Goal: Information Seeking & Learning: Learn about a topic

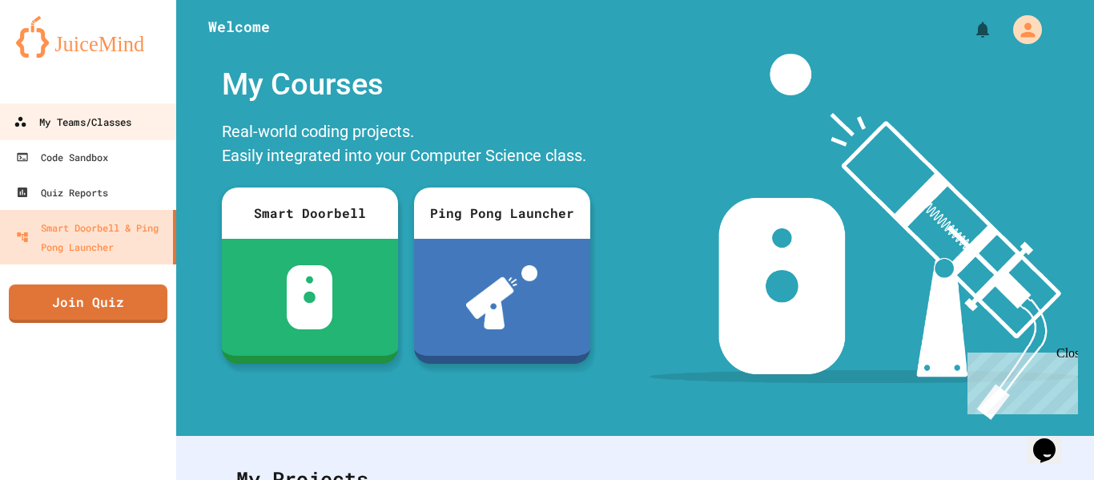
click at [64, 117] on div "My Teams/Classes" at bounding box center [73, 122] width 118 height 20
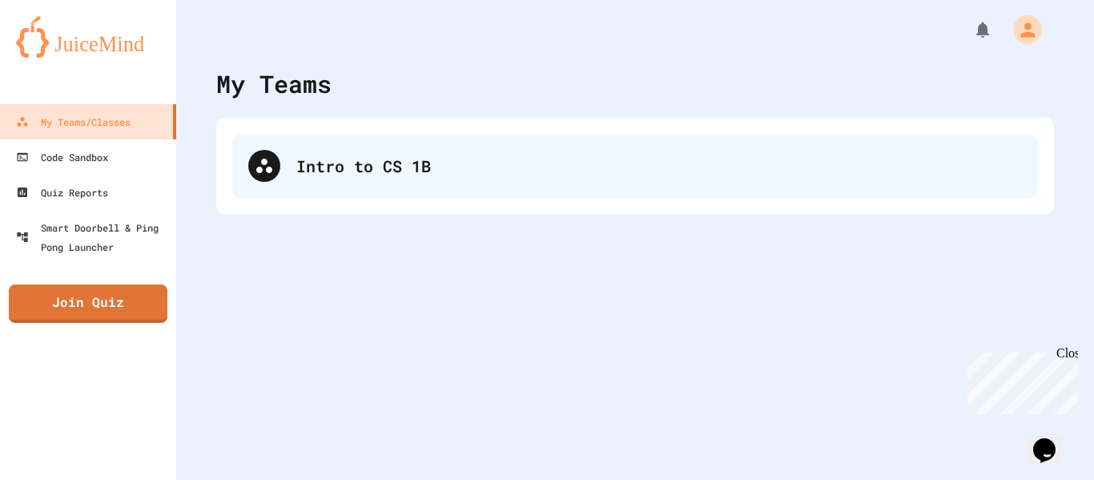
click at [509, 142] on div "Intro to CS 1B" at bounding box center [635, 166] width 806 height 64
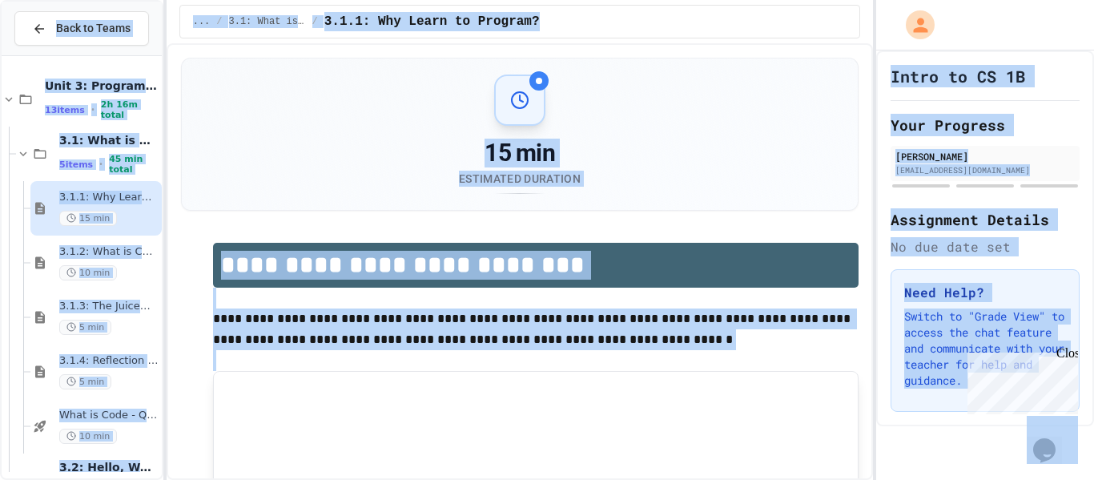
scroll to position [318, 0]
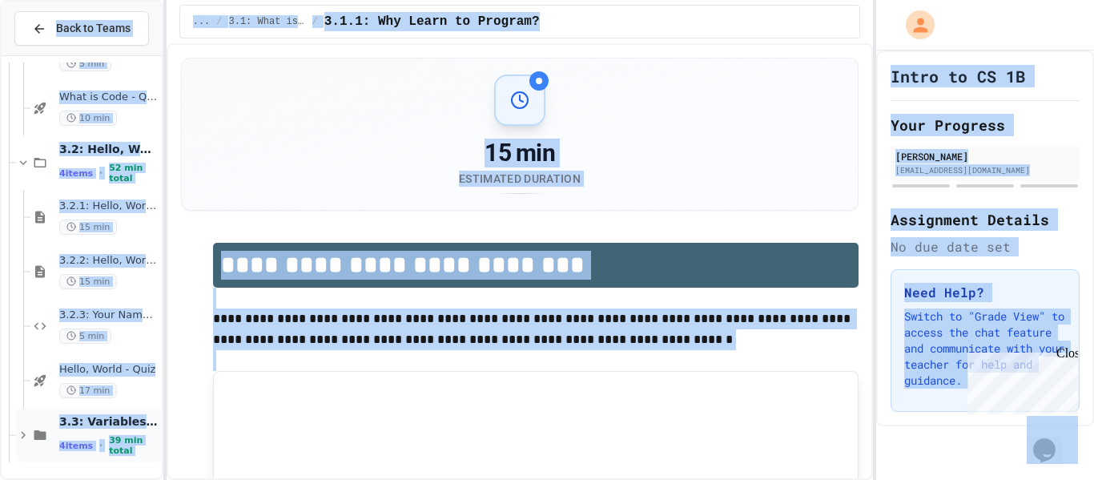
click at [92, 445] on div "4 items • 39 min total" at bounding box center [108, 445] width 99 height 21
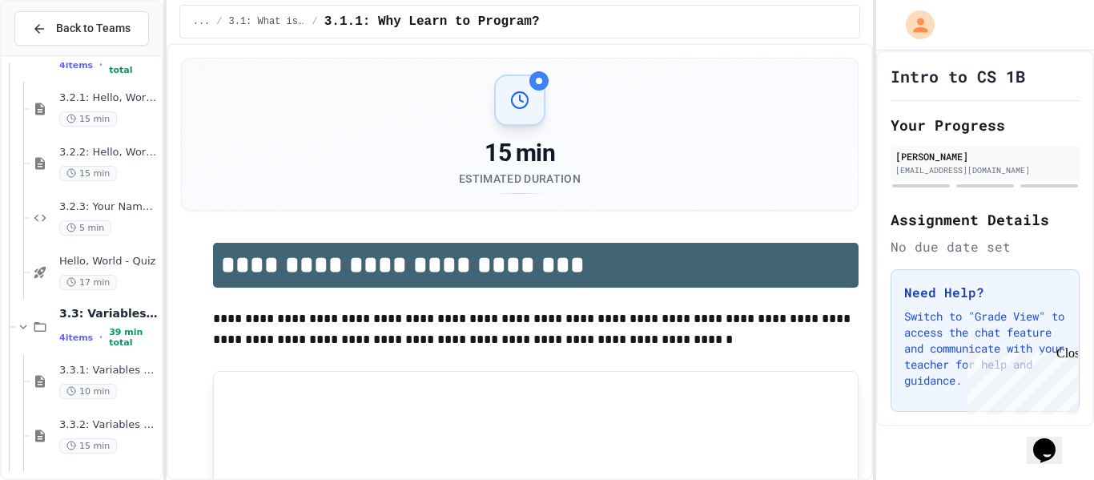
scroll to position [428, 0]
click at [107, 389] on span "10 min" at bounding box center [88, 389] width 58 height 15
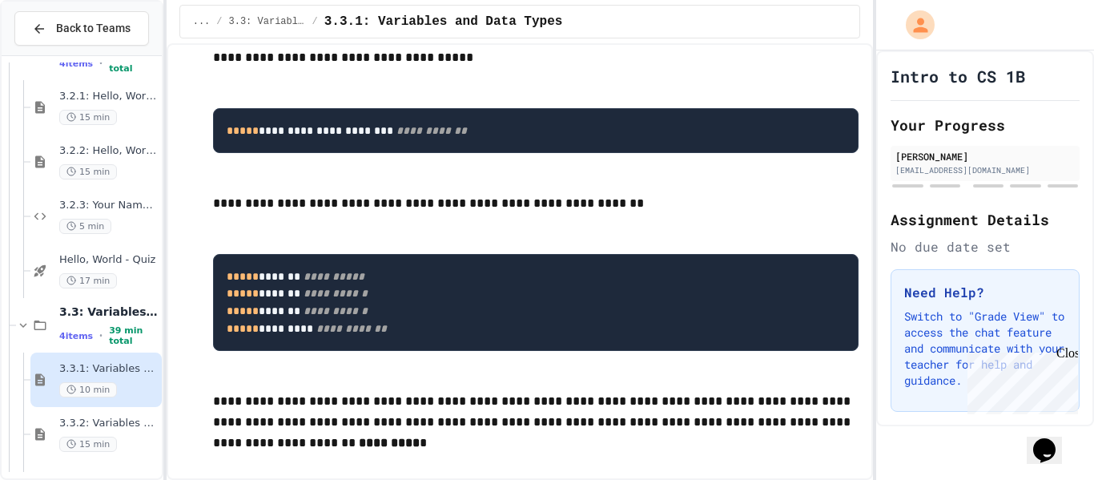
scroll to position [351, 0]
